Goal: Transaction & Acquisition: Download file/media

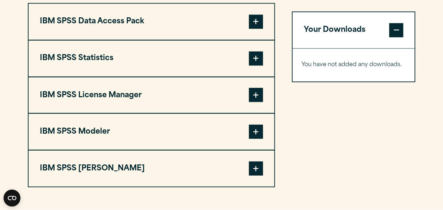
scroll to position [554, 0]
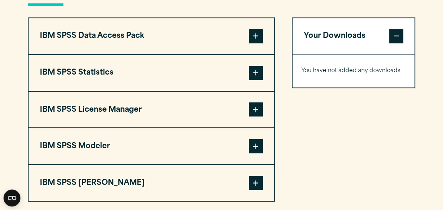
click at [262, 74] on span at bounding box center [256, 73] width 14 height 14
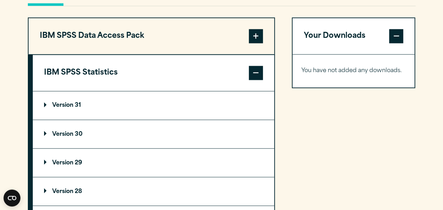
click at [205, 135] on summary "Version 30" at bounding box center [154, 134] width 242 height 28
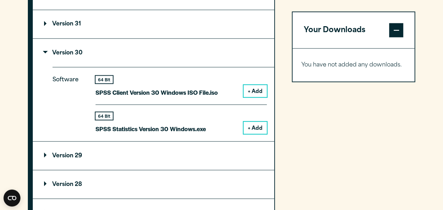
scroll to position [666, 0]
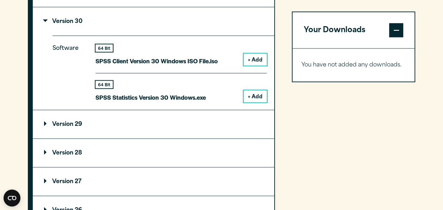
click at [251, 97] on button "+ Add" at bounding box center [255, 96] width 23 height 12
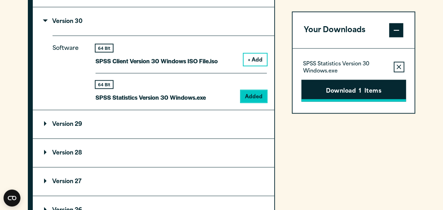
click at [342, 83] on button "Download 1 Items" at bounding box center [354, 90] width 105 height 22
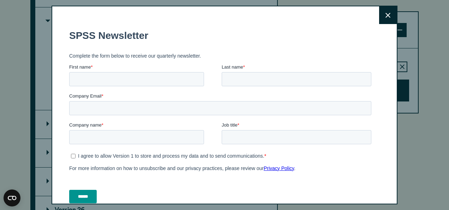
click at [384, 18] on button "Close" at bounding box center [388, 15] width 18 height 18
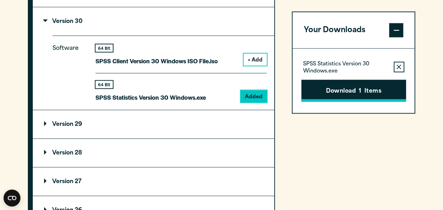
click at [372, 89] on button "Download 1 Items" at bounding box center [354, 90] width 105 height 22
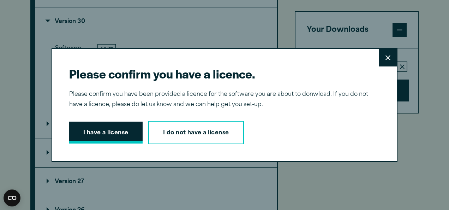
click at [117, 135] on button "I have a license" at bounding box center [105, 132] width 73 height 22
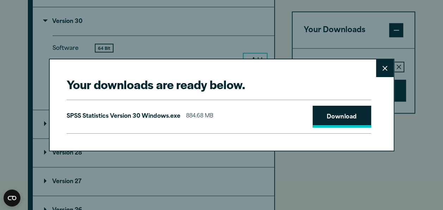
click at [337, 111] on link "Download" at bounding box center [342, 116] width 59 height 22
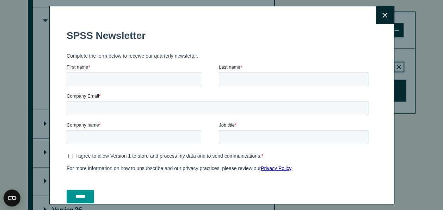
click at [379, 21] on button "Close" at bounding box center [385, 15] width 18 height 18
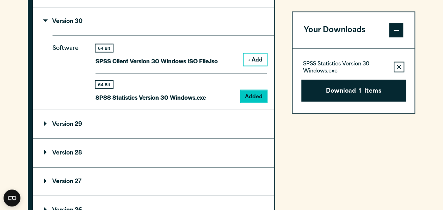
click at [370, 169] on div "Your Downloads SPSS Statistics Version 30 Windows.exe Remove this item from you…" at bounding box center [354, 120] width 124 height 430
click at [329, 90] on button "Download 1 Items" at bounding box center [354, 90] width 105 height 22
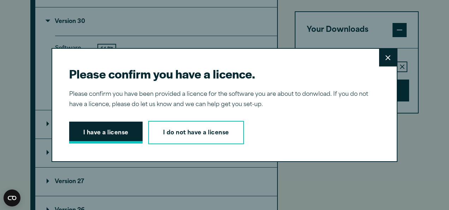
click at [101, 129] on button "I have a license" at bounding box center [105, 132] width 73 height 22
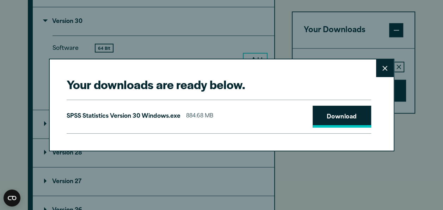
click at [325, 123] on link "Download" at bounding box center [342, 116] width 59 height 22
